Goal: Transaction & Acquisition: Purchase product/service

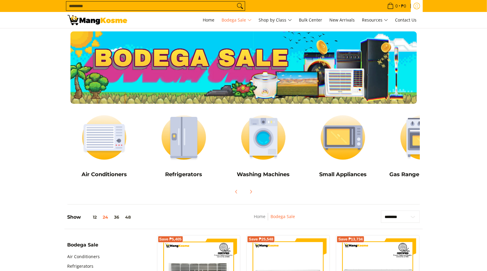
click at [415, 4] on icon "Log in" at bounding box center [417, 6] width 7 height 7
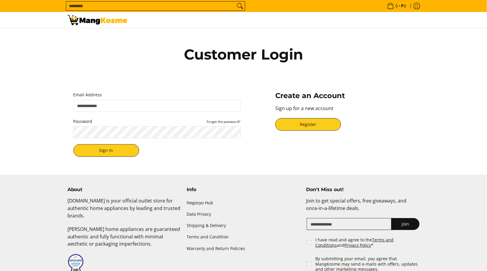
drag, startPoint x: 0, startPoint y: 0, endPoint x: 81, endPoint y: 105, distance: 133.1
click at [81, 105] on input "Email Address" at bounding box center [156, 106] width 167 height 12
type input "**********"
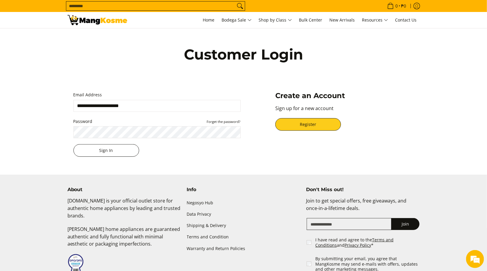
click at [91, 150] on button "Sign In" at bounding box center [106, 150] width 66 height 13
click at [105, 150] on button "Sign In" at bounding box center [106, 150] width 66 height 13
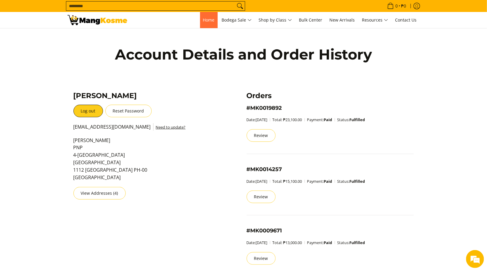
click at [207, 20] on span "Home" at bounding box center [209, 20] width 12 height 6
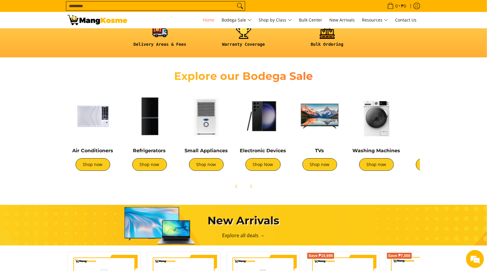
scroll to position [0, 237]
click at [262, 164] on link "Shop Now" at bounding box center [263, 164] width 35 height 13
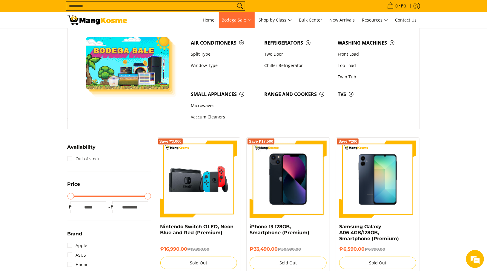
click at [236, 20] on span "Bodega Sale" at bounding box center [237, 19] width 30 height 7
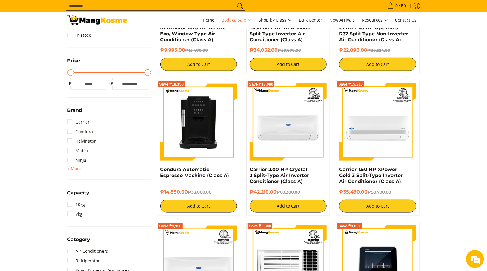
scroll to position [299, 0]
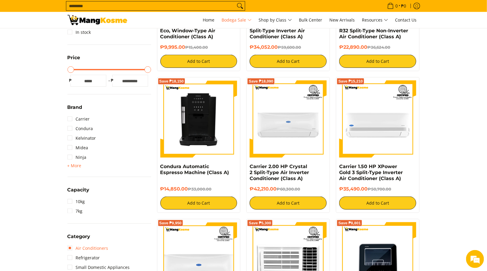
click at [70, 245] on link "Air Conditioners" at bounding box center [88, 248] width 41 height 10
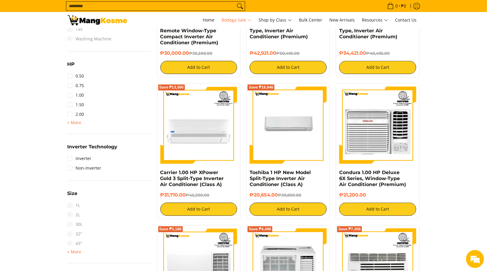
scroll to position [586, 0]
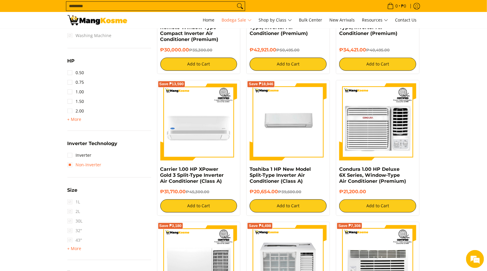
click at [70, 163] on link "Non-Inverter" at bounding box center [85, 165] width 34 height 10
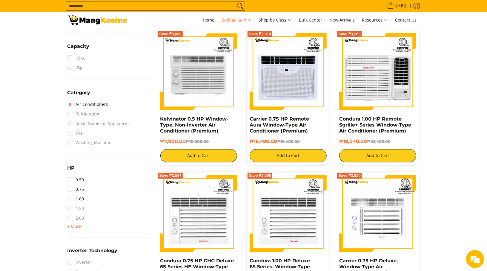
scroll to position [490, 0]
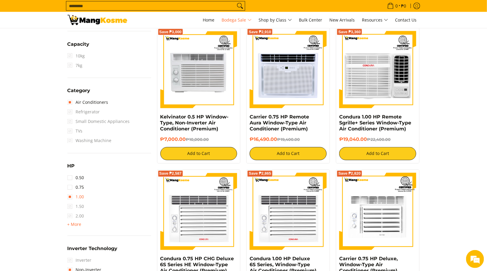
click at [68, 194] on link "1.00" at bounding box center [76, 197] width 17 height 10
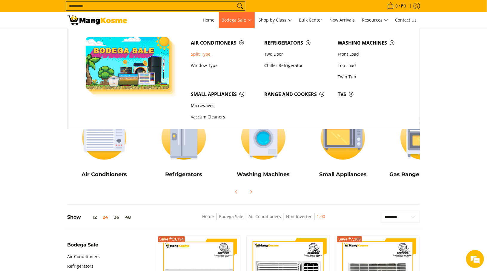
click at [203, 53] on link "Split Type" at bounding box center [224, 53] width 73 height 11
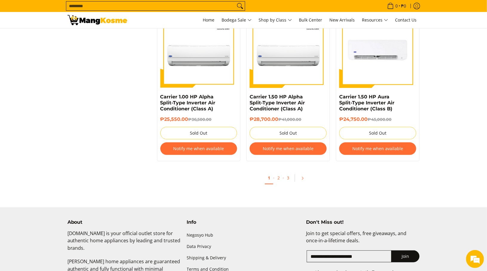
scroll to position [1172, 0]
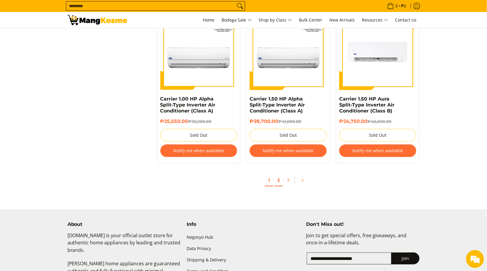
click at [279, 179] on link "2" at bounding box center [279, 180] width 8 height 12
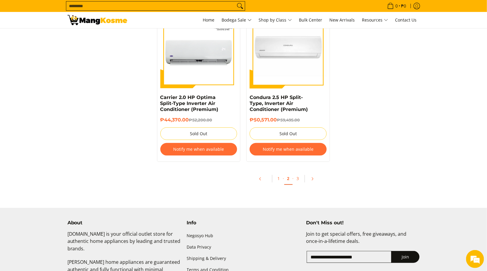
scroll to position [1245, 0]
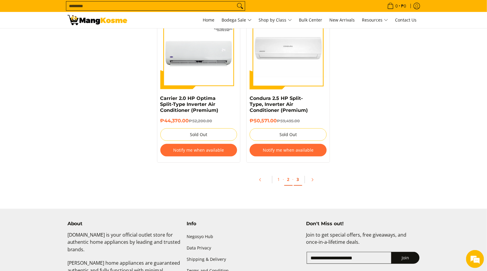
click at [298, 179] on link "3" at bounding box center [298, 179] width 8 height 12
